Goal: Information Seeking & Learning: Learn about a topic

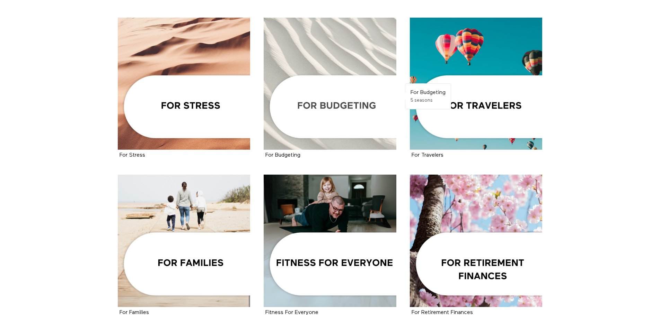
scroll to position [450, 0]
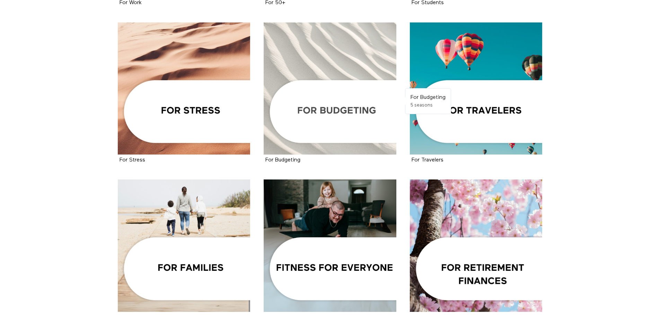
click at [348, 123] on div at bounding box center [330, 89] width 133 height 133
